Goal: Information Seeking & Learning: Learn about a topic

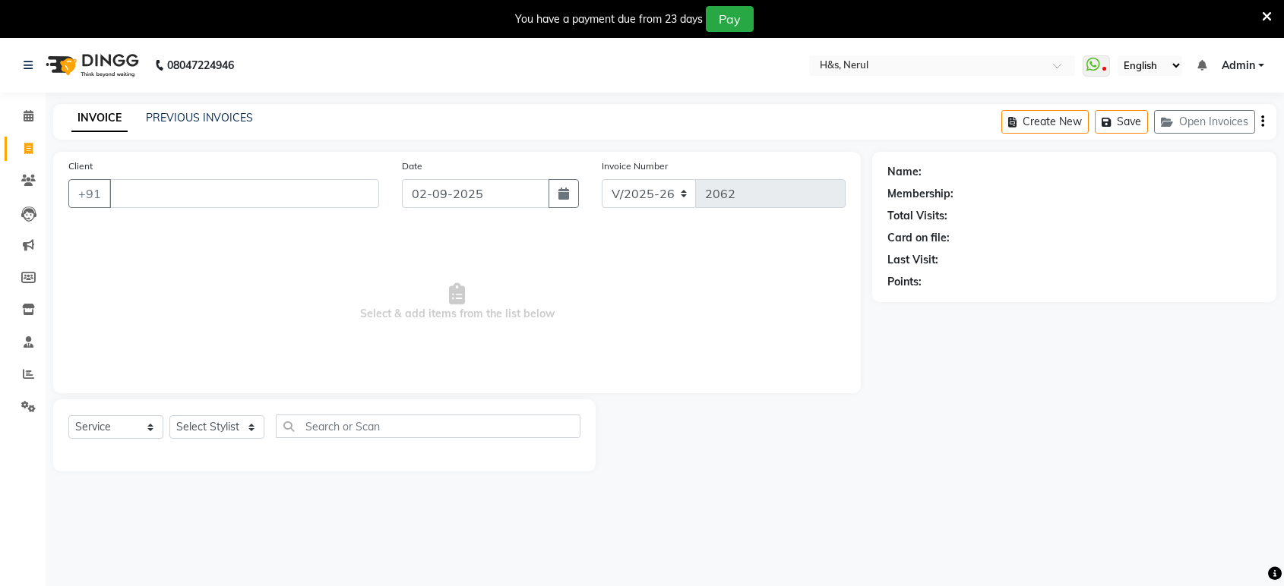
select select "6419"
select select "service"
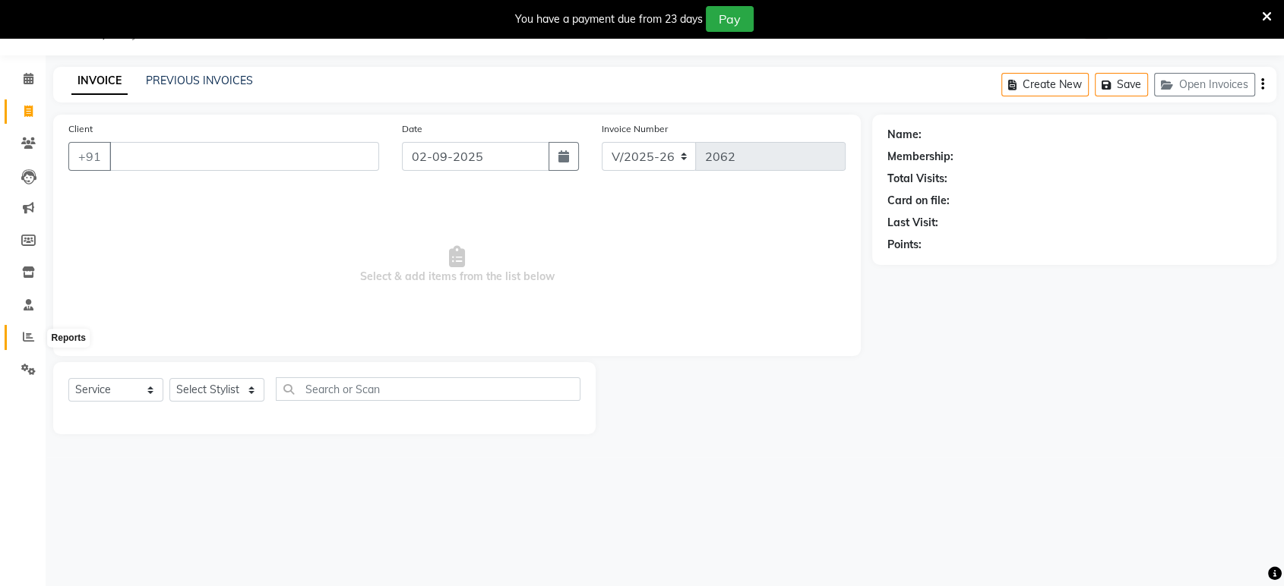
click at [26, 339] on icon at bounding box center [28, 336] width 11 height 11
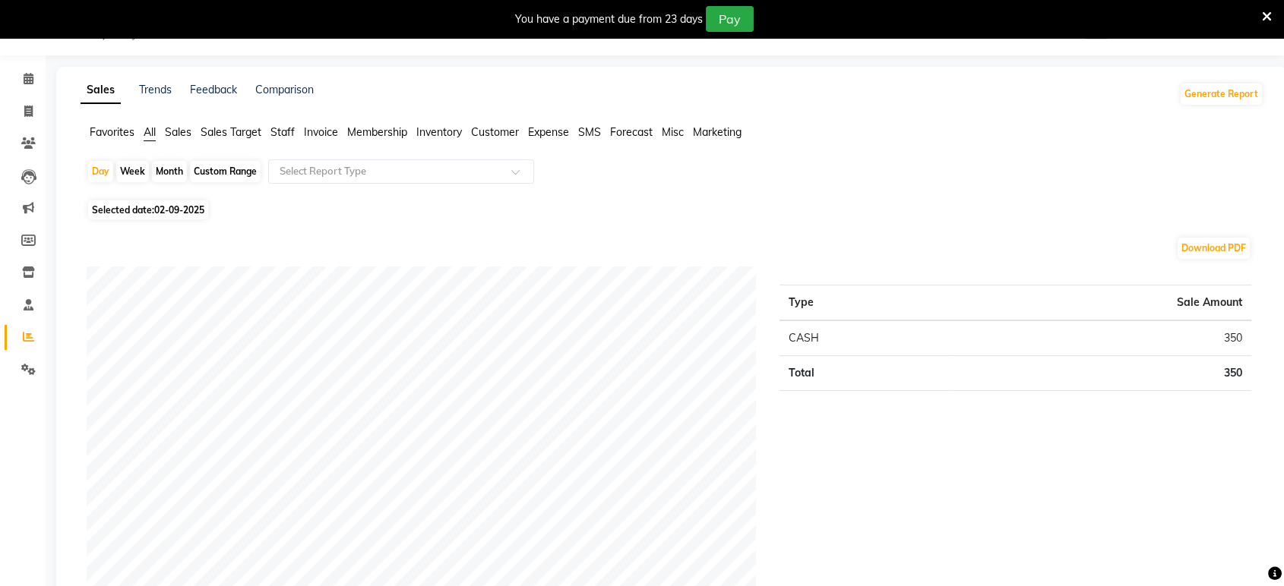
click at [154, 202] on span "Selected date: [DATE]" at bounding box center [148, 210] width 120 height 19
select select "9"
select select "2025"
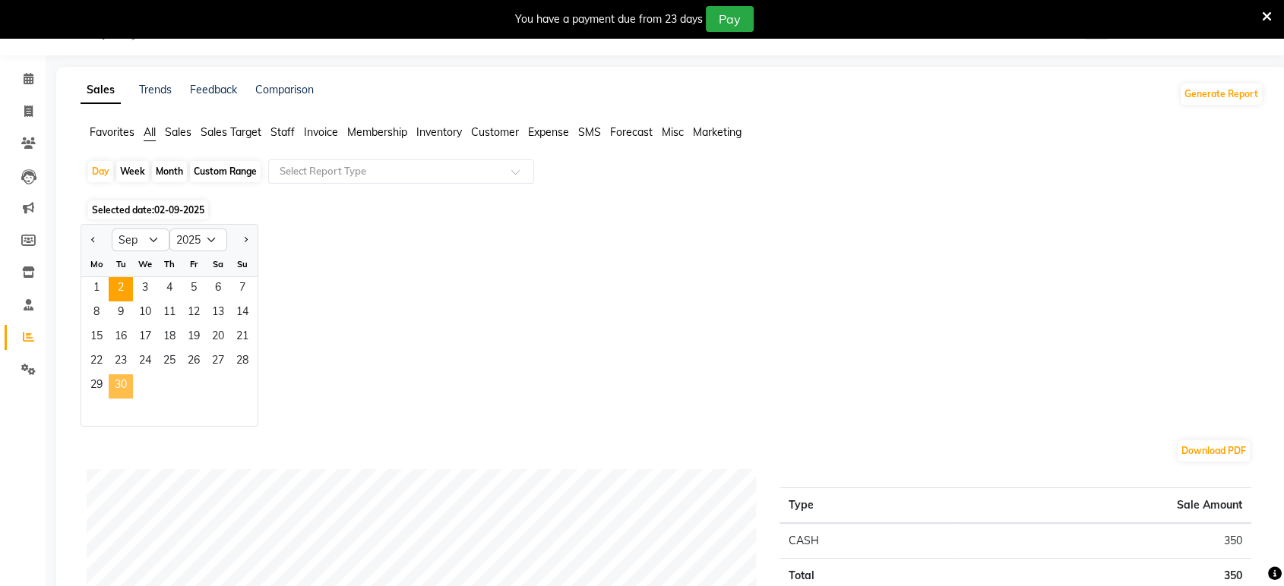
click at [123, 390] on span "30" at bounding box center [121, 386] width 24 height 24
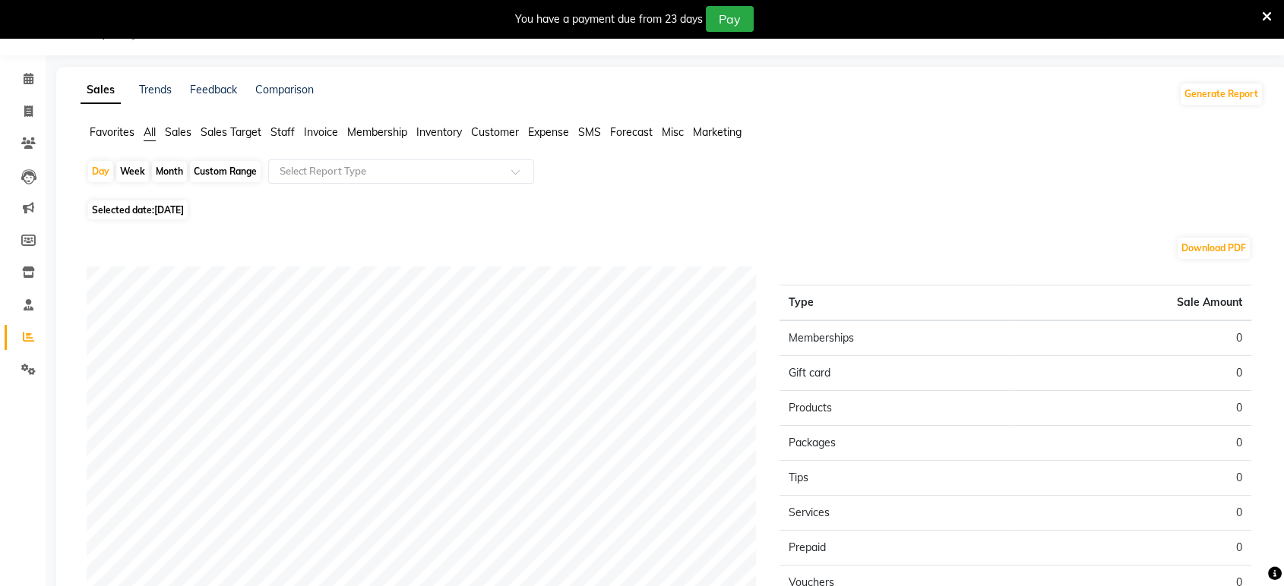
click at [122, 201] on span "Selected date: [DATE]" at bounding box center [137, 210] width 99 height 19
select select "9"
select select "2025"
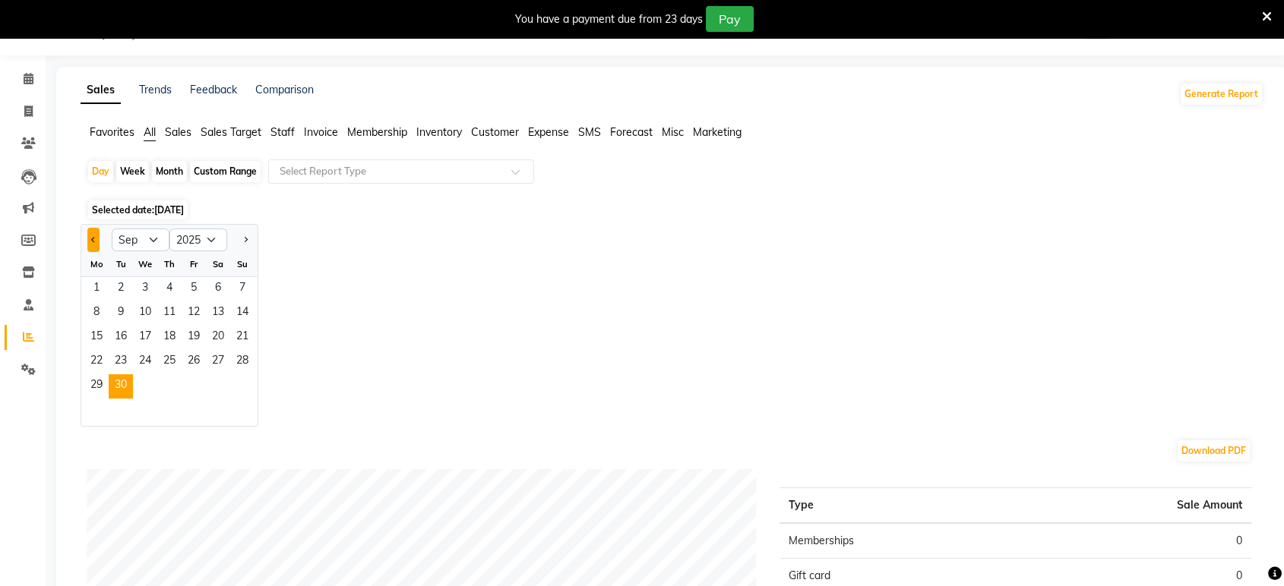
click at [87, 235] on button "Previous month" at bounding box center [93, 240] width 12 height 24
select select "8"
click at [249, 384] on span "31" at bounding box center [242, 386] width 24 height 24
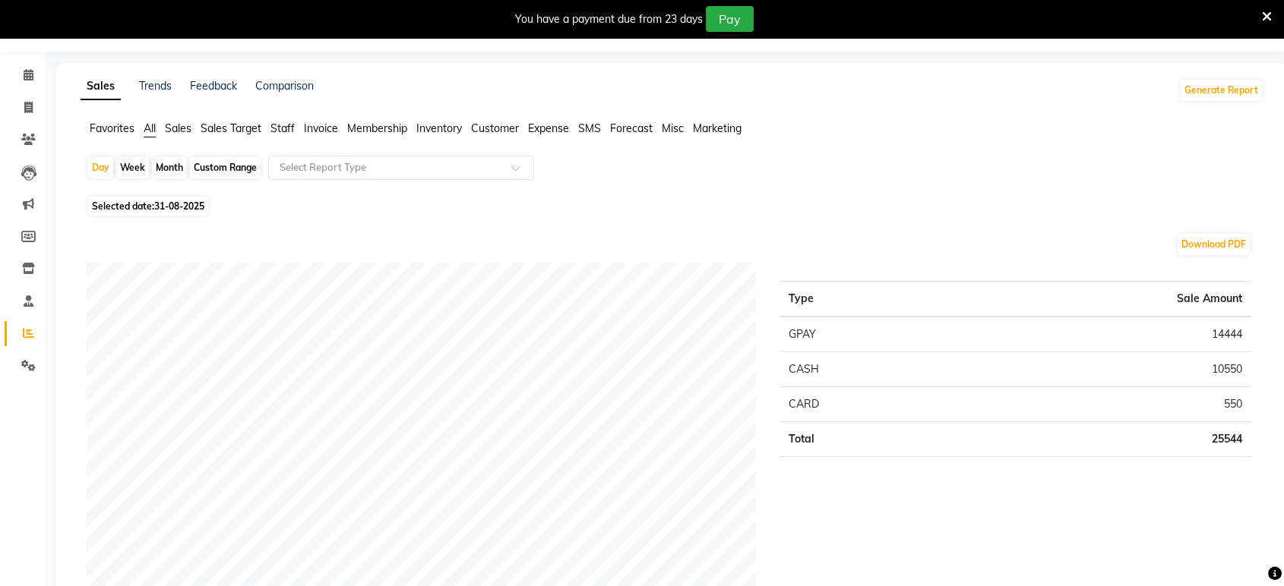
scroll to position [37, 0]
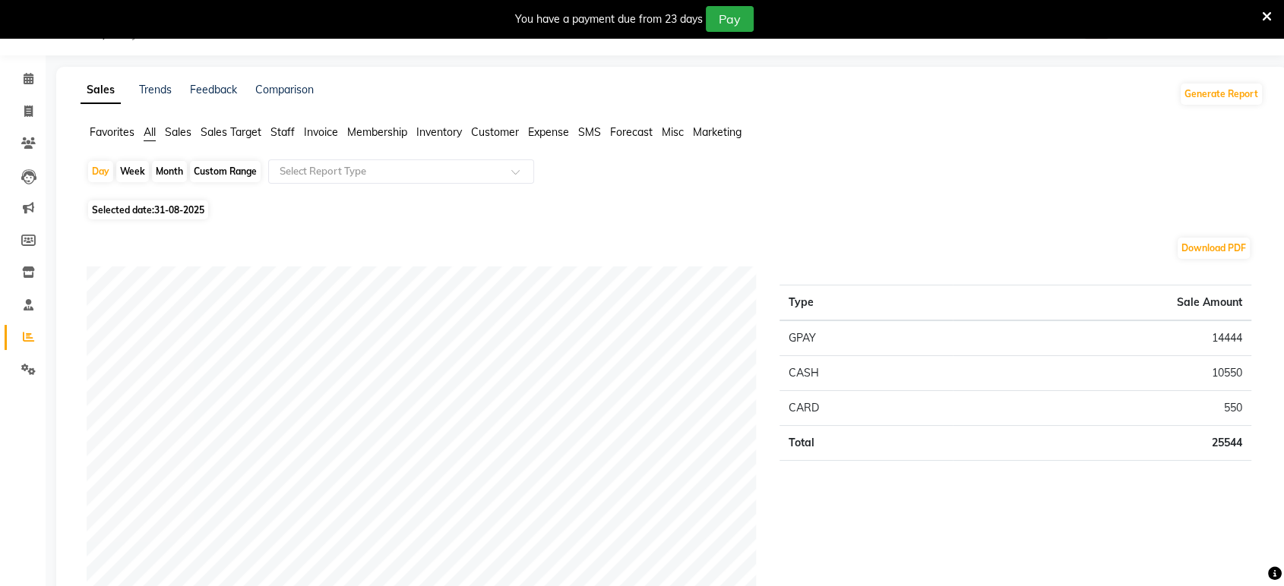
click at [215, 168] on div "Custom Range" at bounding box center [225, 171] width 71 height 21
select select "8"
select select "2025"
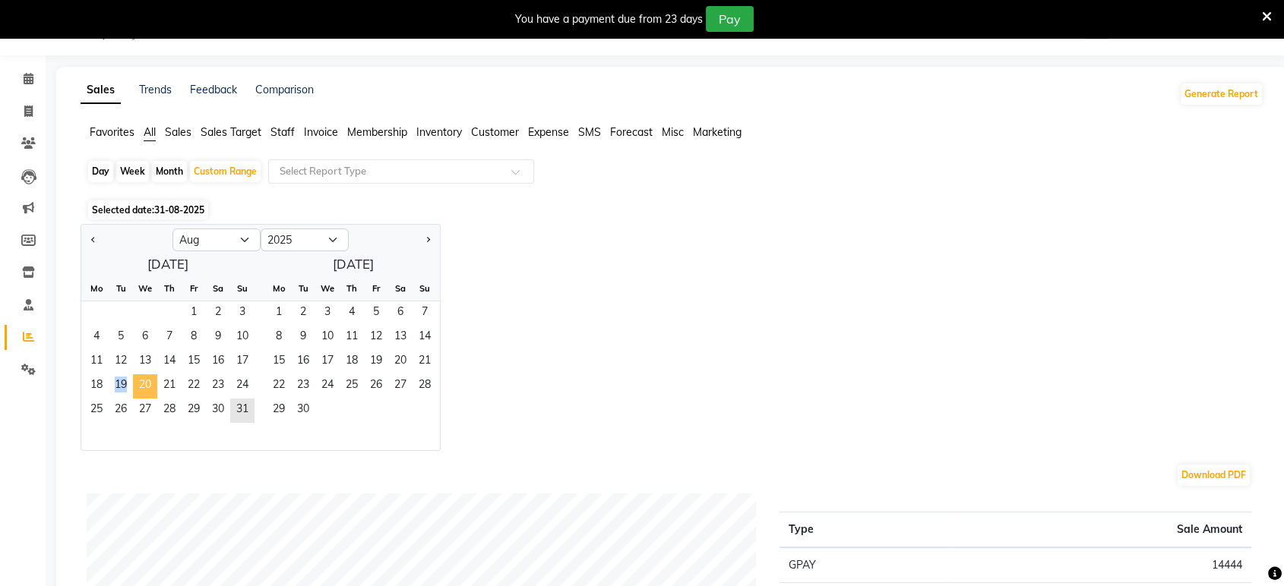
drag, startPoint x: 98, startPoint y: 387, endPoint x: 139, endPoint y: 390, distance: 41.1
click at [139, 390] on div "18 19 20 21 22 23 24" at bounding box center [167, 386] width 173 height 24
click at [93, 380] on span "18" at bounding box center [96, 386] width 24 height 24
click at [238, 403] on span "31" at bounding box center [242, 411] width 24 height 24
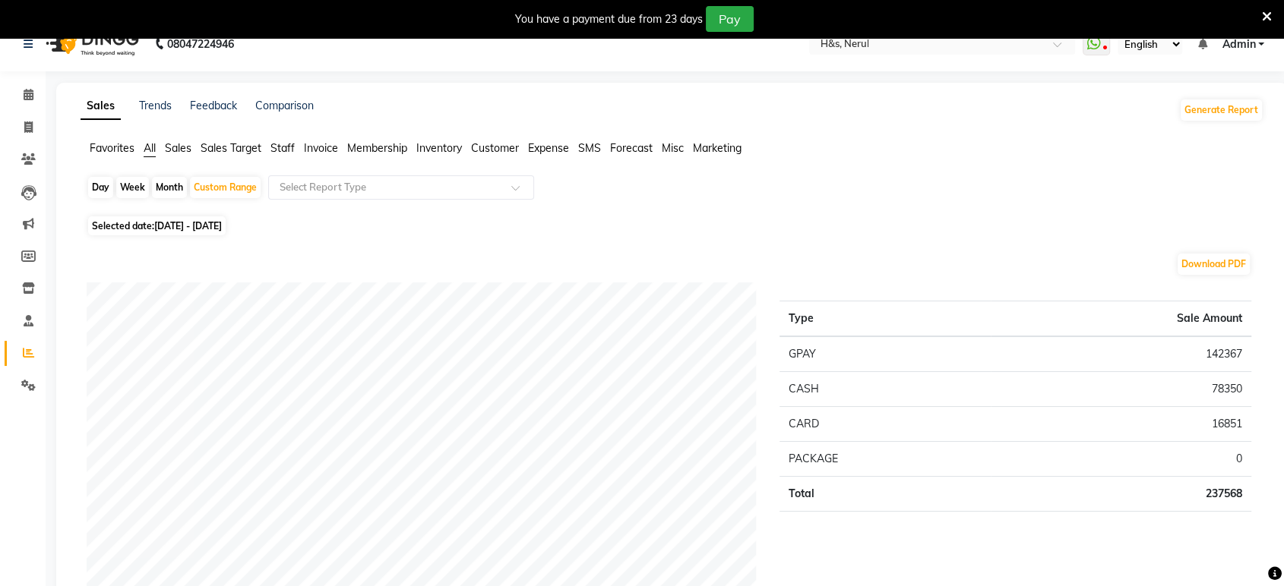
scroll to position [0, 0]
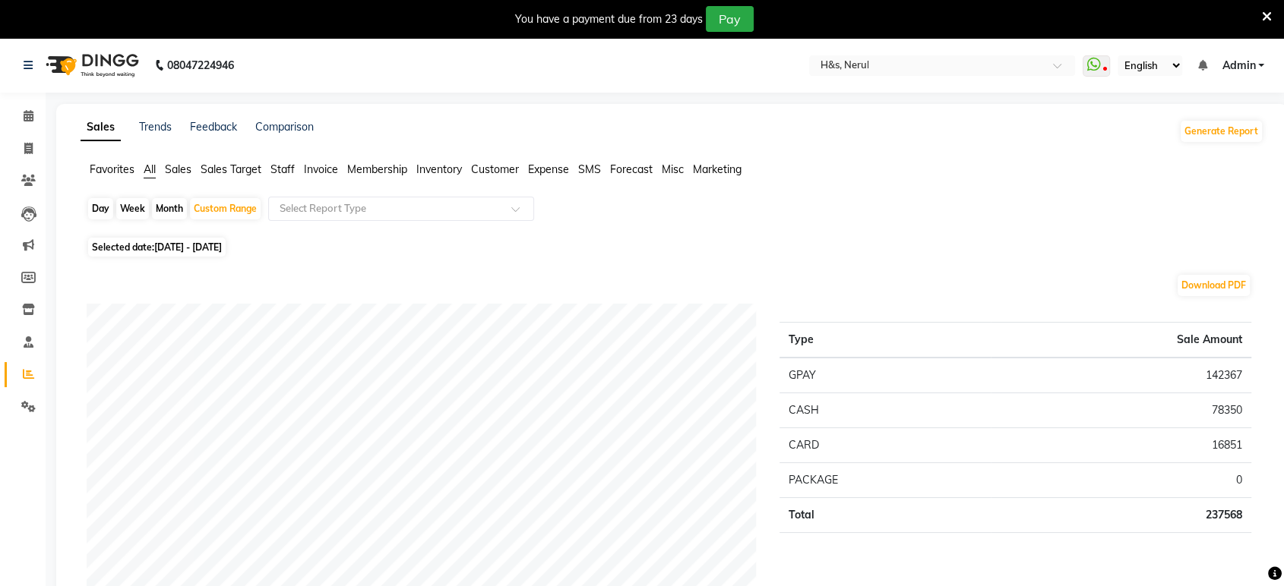
click at [93, 208] on div "Day" at bounding box center [100, 208] width 25 height 21
select select "8"
select select "2025"
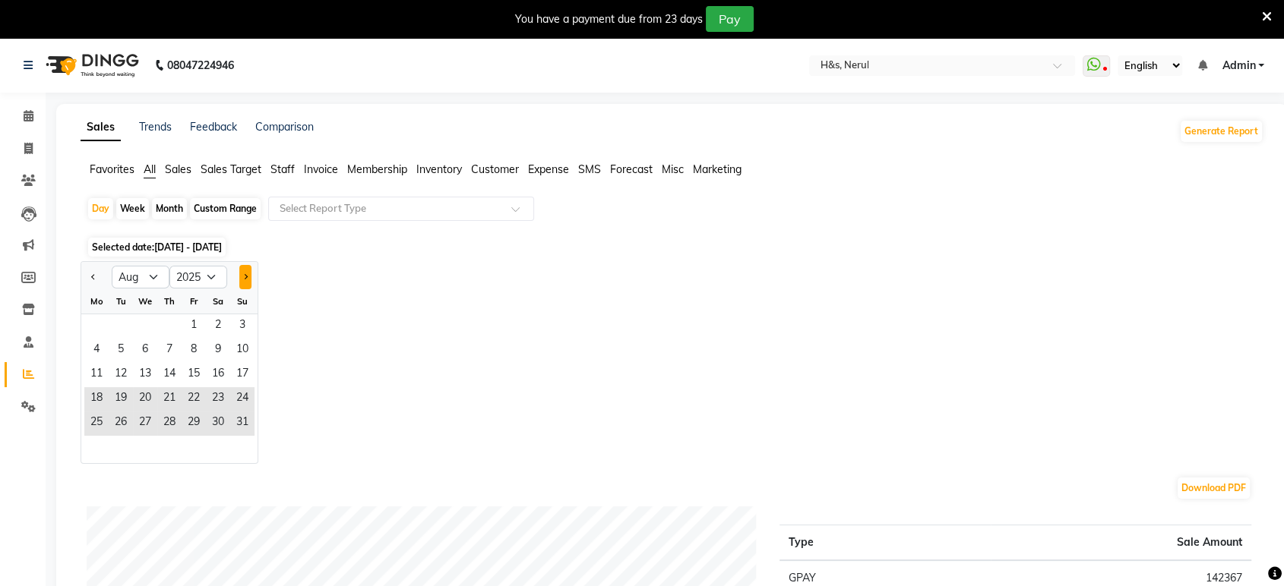
click at [248, 278] on button "Next month" at bounding box center [245, 277] width 12 height 24
select select "9"
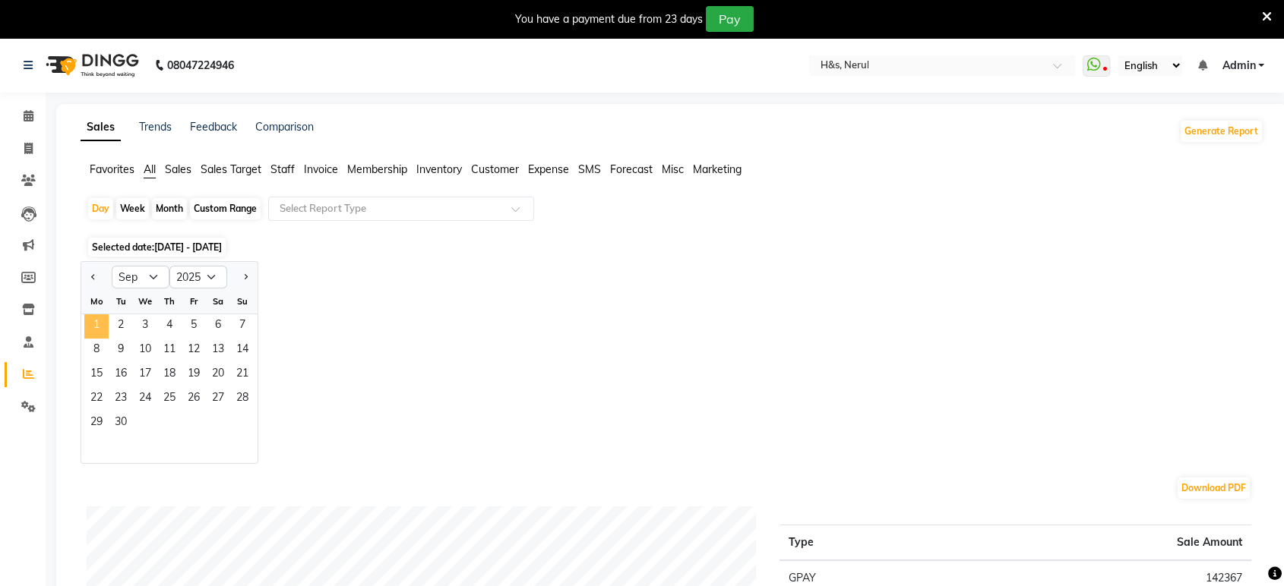
click at [90, 328] on span "1" at bounding box center [96, 326] width 24 height 24
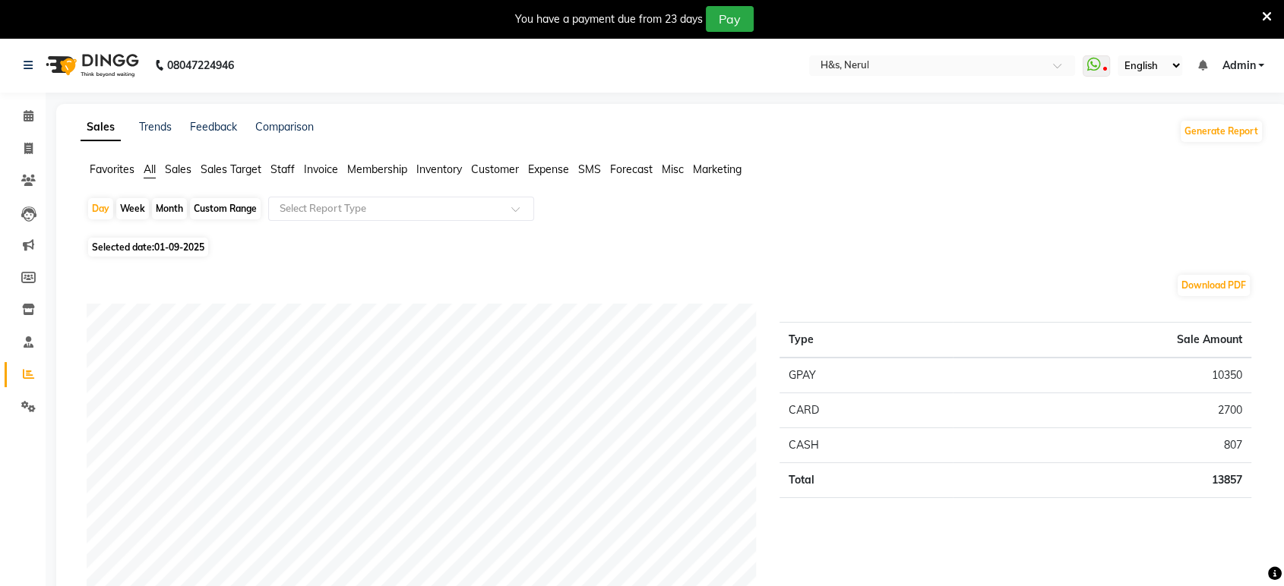
click at [283, 178] on ul "Favorites All Sales Sales Target Staff Invoice Membership Inventory Customer Ex…" at bounding box center [672, 170] width 1183 height 17
click at [282, 169] on span "Staff" at bounding box center [282, 170] width 24 height 14
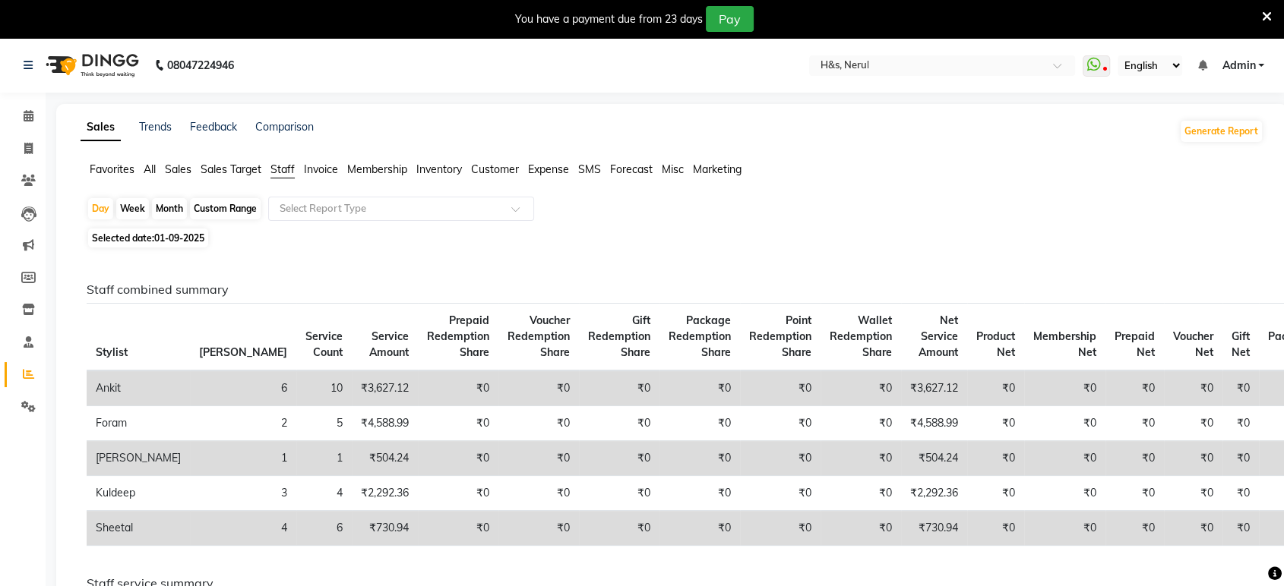
click at [232, 211] on div "Custom Range" at bounding box center [225, 208] width 71 height 21
select select "9"
select select "2025"
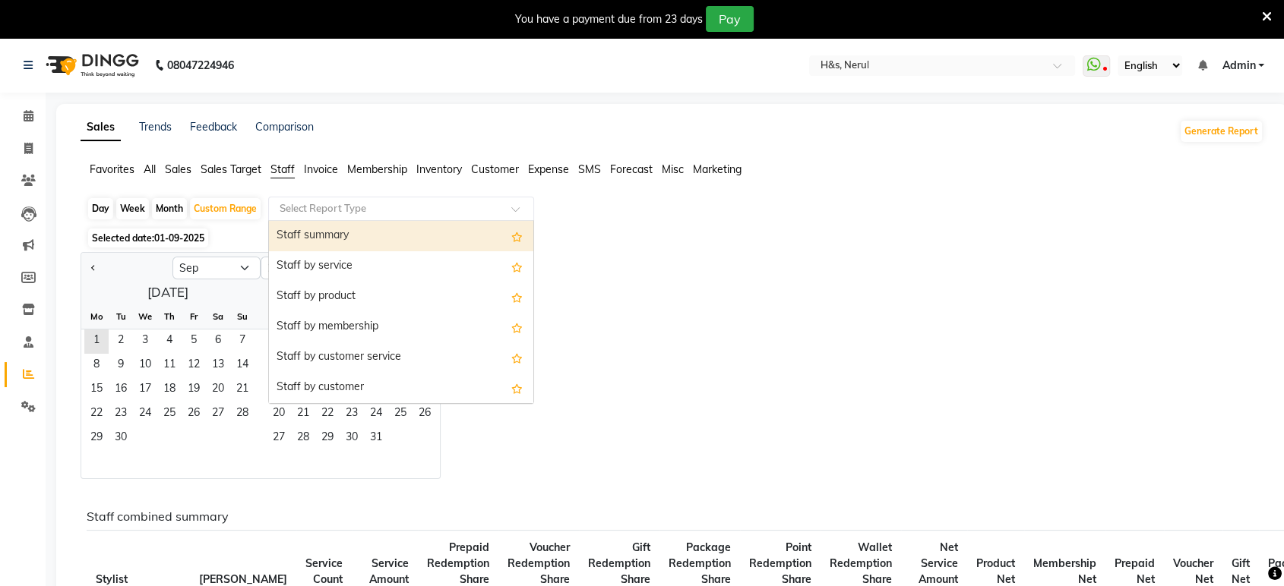
click at [289, 209] on input "text" at bounding box center [385, 208] width 219 height 15
click at [308, 233] on div "Staff summary" at bounding box center [401, 236] width 264 height 30
select select "full_report"
select select "csv"
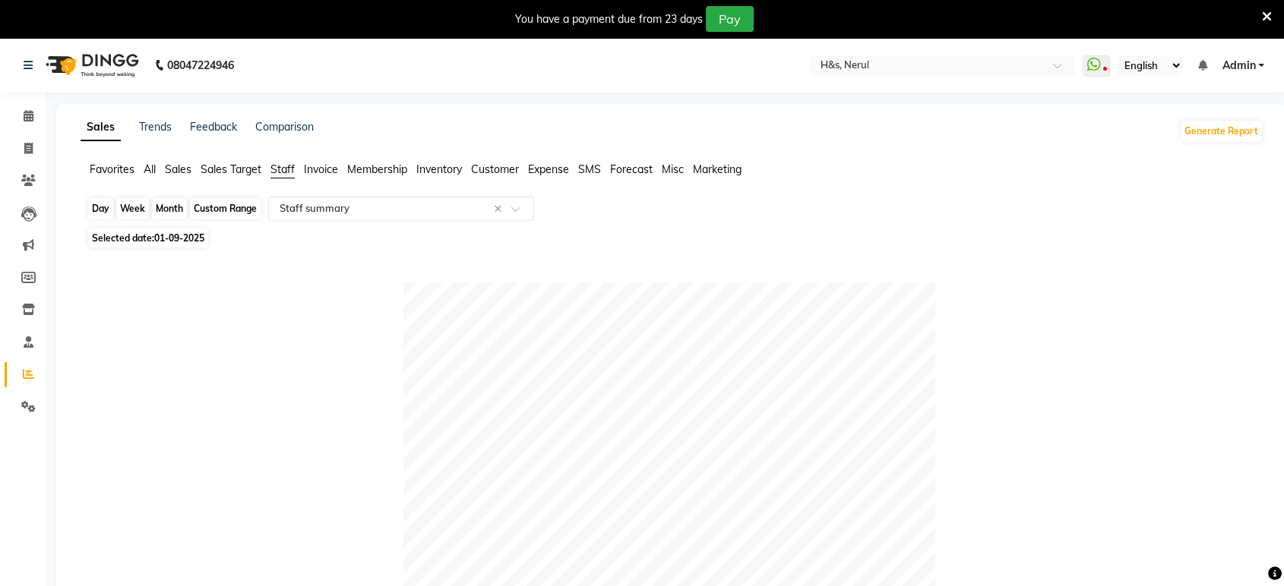
click at [243, 201] on div "Custom Range" at bounding box center [225, 208] width 71 height 21
select select "9"
select select "2025"
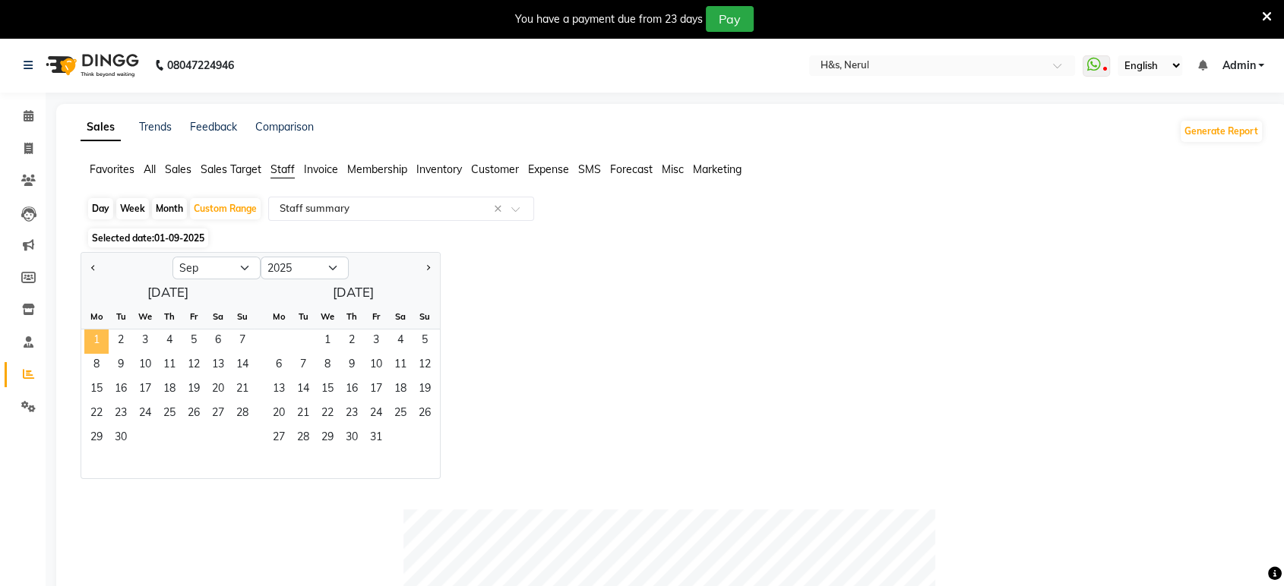
click at [102, 339] on span "1" at bounding box center [96, 342] width 24 height 24
click at [123, 336] on span "2" at bounding box center [121, 342] width 24 height 24
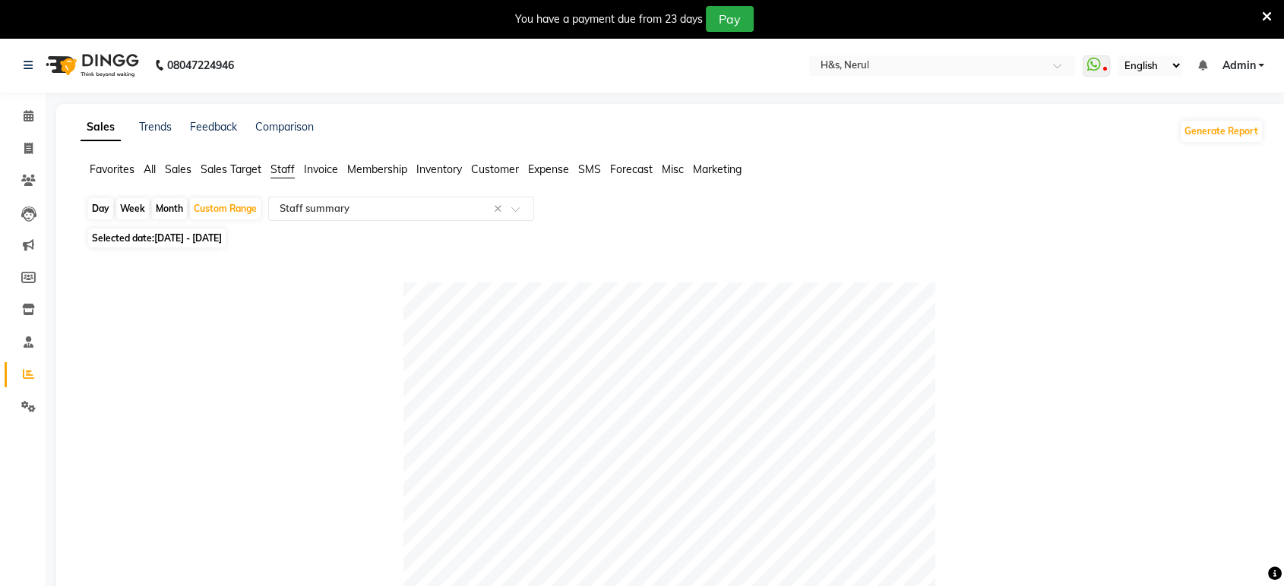
click at [222, 238] on span "[DATE] - [DATE]" at bounding box center [188, 237] width 68 height 11
select select "9"
select select "2025"
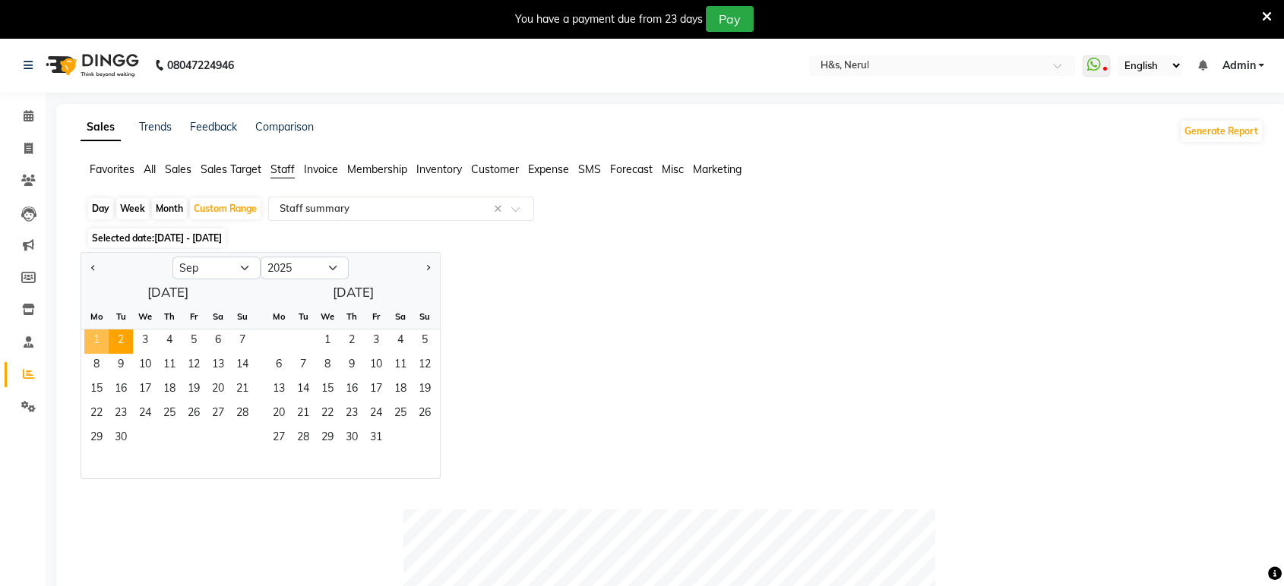
click at [94, 333] on span "1" at bounding box center [96, 342] width 24 height 24
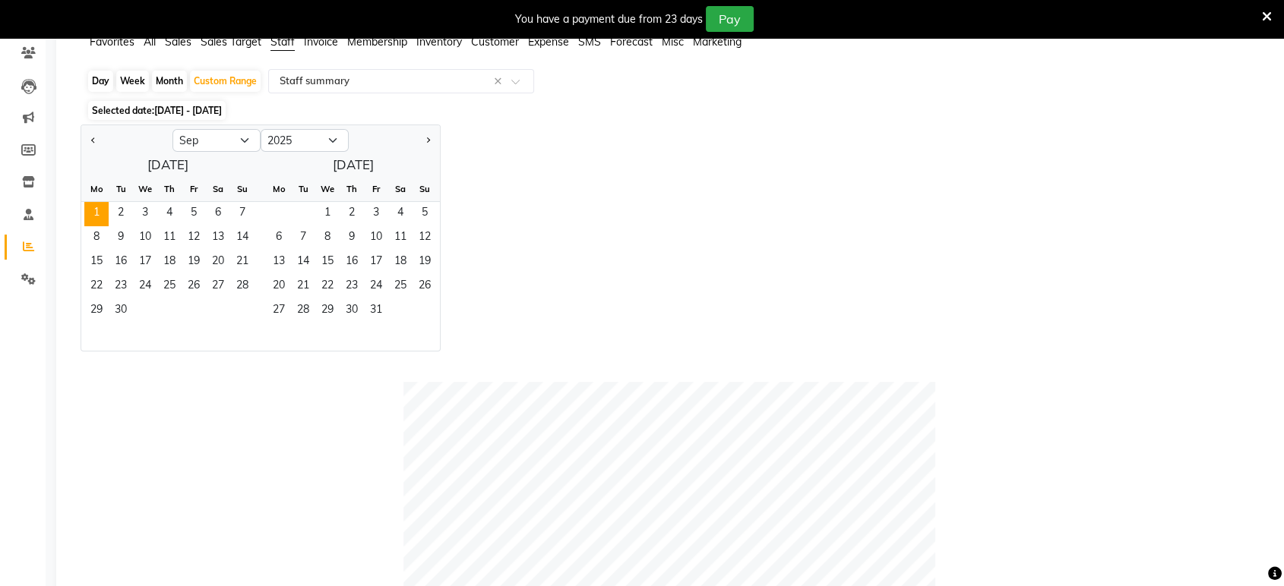
scroll to position [28, 0]
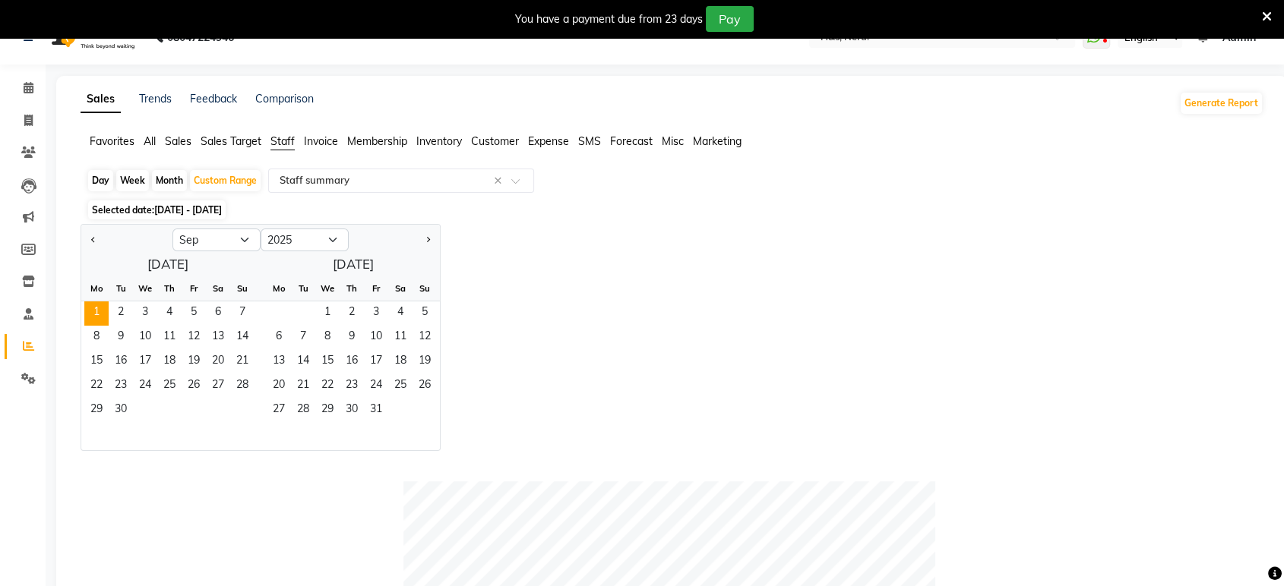
click at [146, 148] on li "All" at bounding box center [150, 142] width 12 height 16
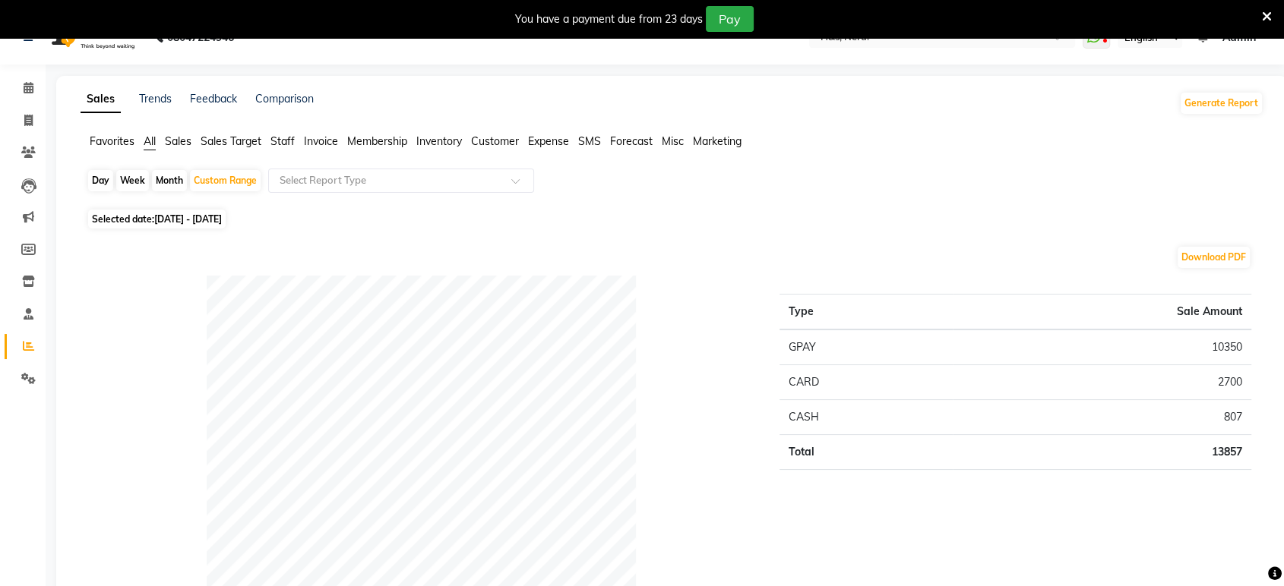
click at [101, 180] on div "Day" at bounding box center [100, 180] width 25 height 21
select select "9"
select select "2025"
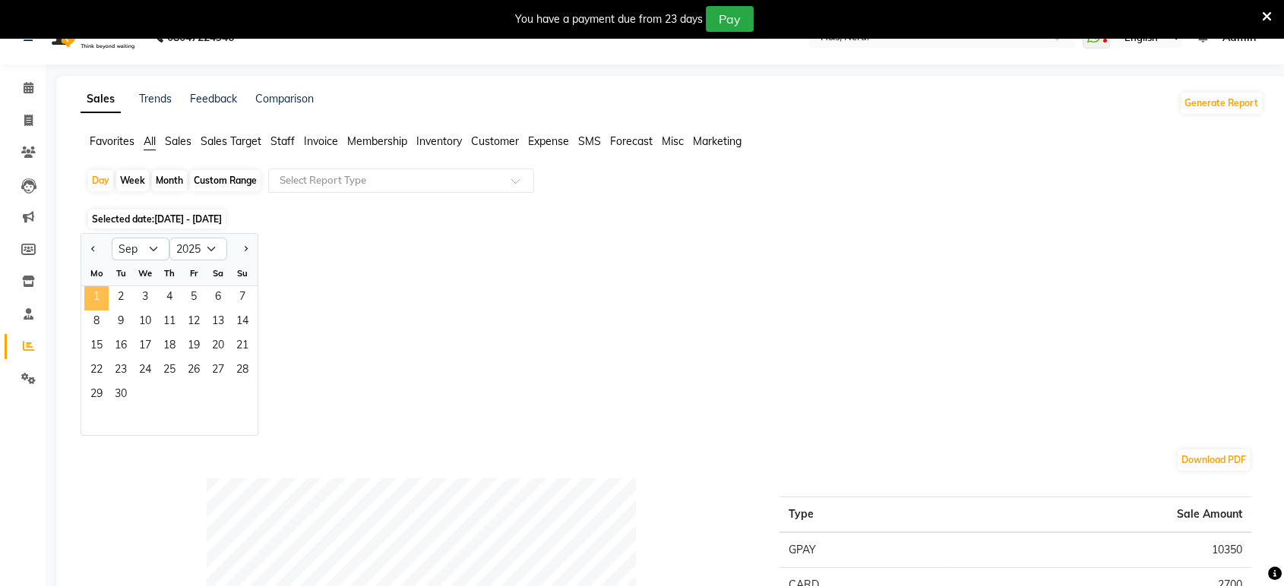
click at [102, 296] on span "1" at bounding box center [96, 298] width 24 height 24
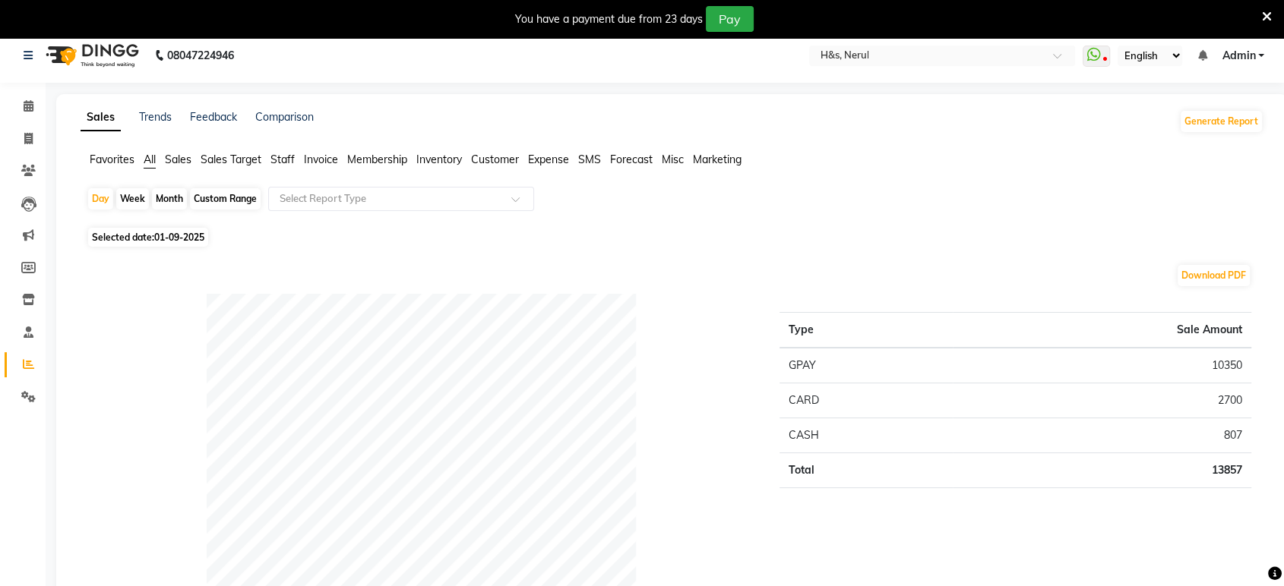
scroll to position [0, 0]
